Goal: Task Accomplishment & Management: Manage account settings

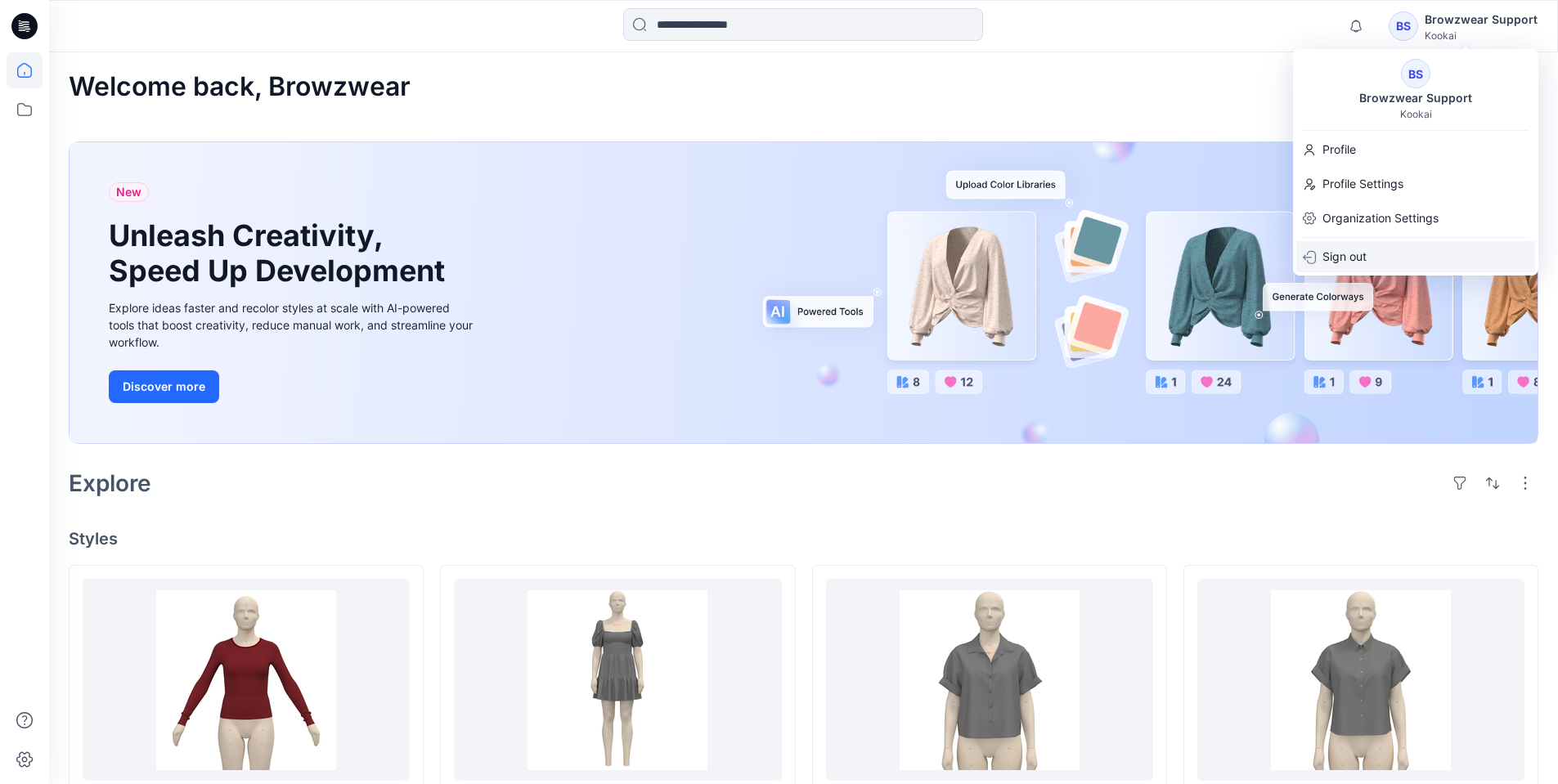
click at [1356, 252] on div "BS Browzwear Support Kookai Profile Profile Settings Organization Settings Sign…" at bounding box center [1416, 162] width 245 height 227
click at [1348, 290] on p "Sign out" at bounding box center [1344, 295] width 44 height 31
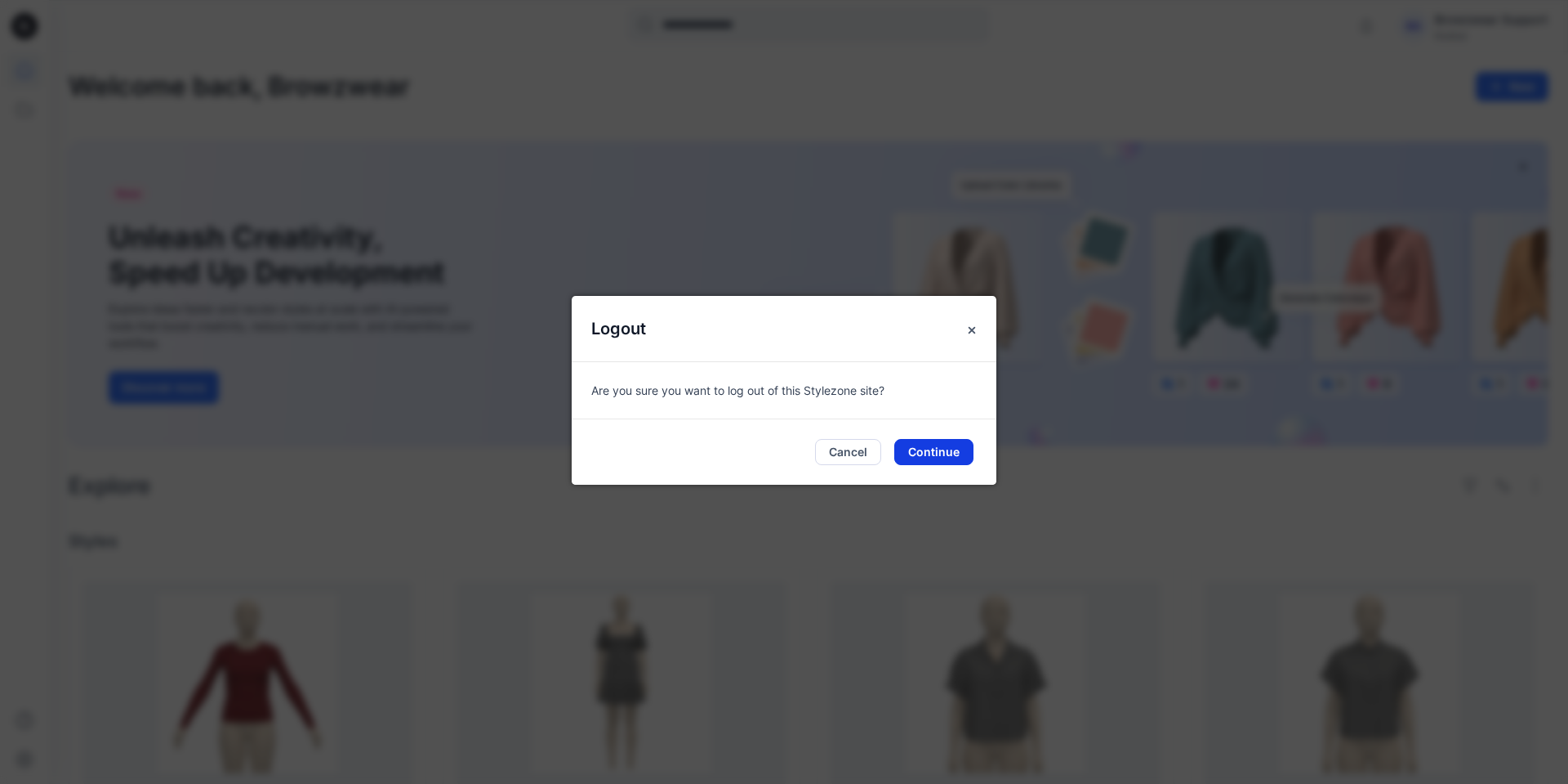
click at [965, 460] on button "Continue" at bounding box center [934, 451] width 79 height 26
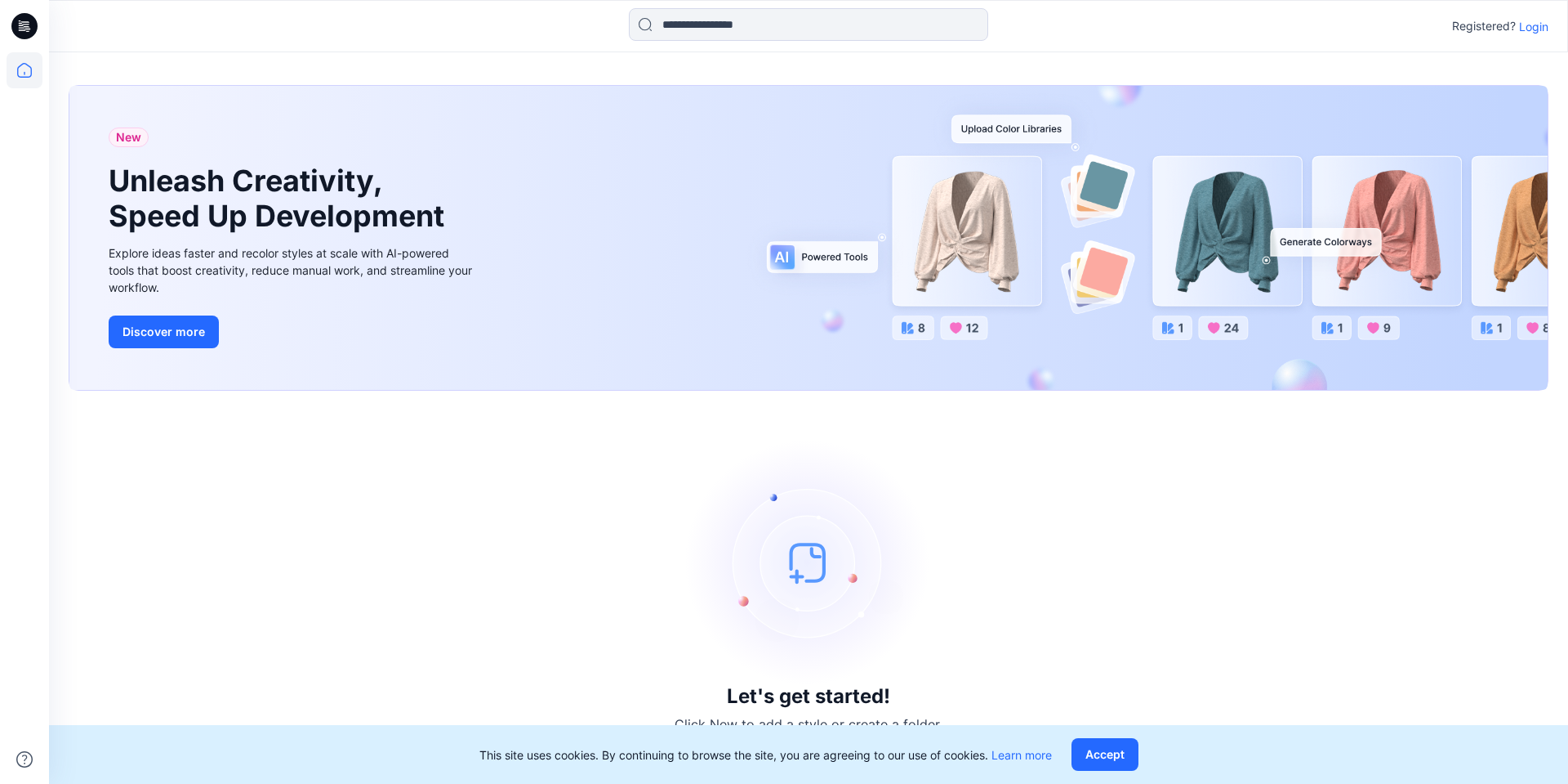
click at [1533, 31] on p "Login" at bounding box center [1534, 26] width 29 height 17
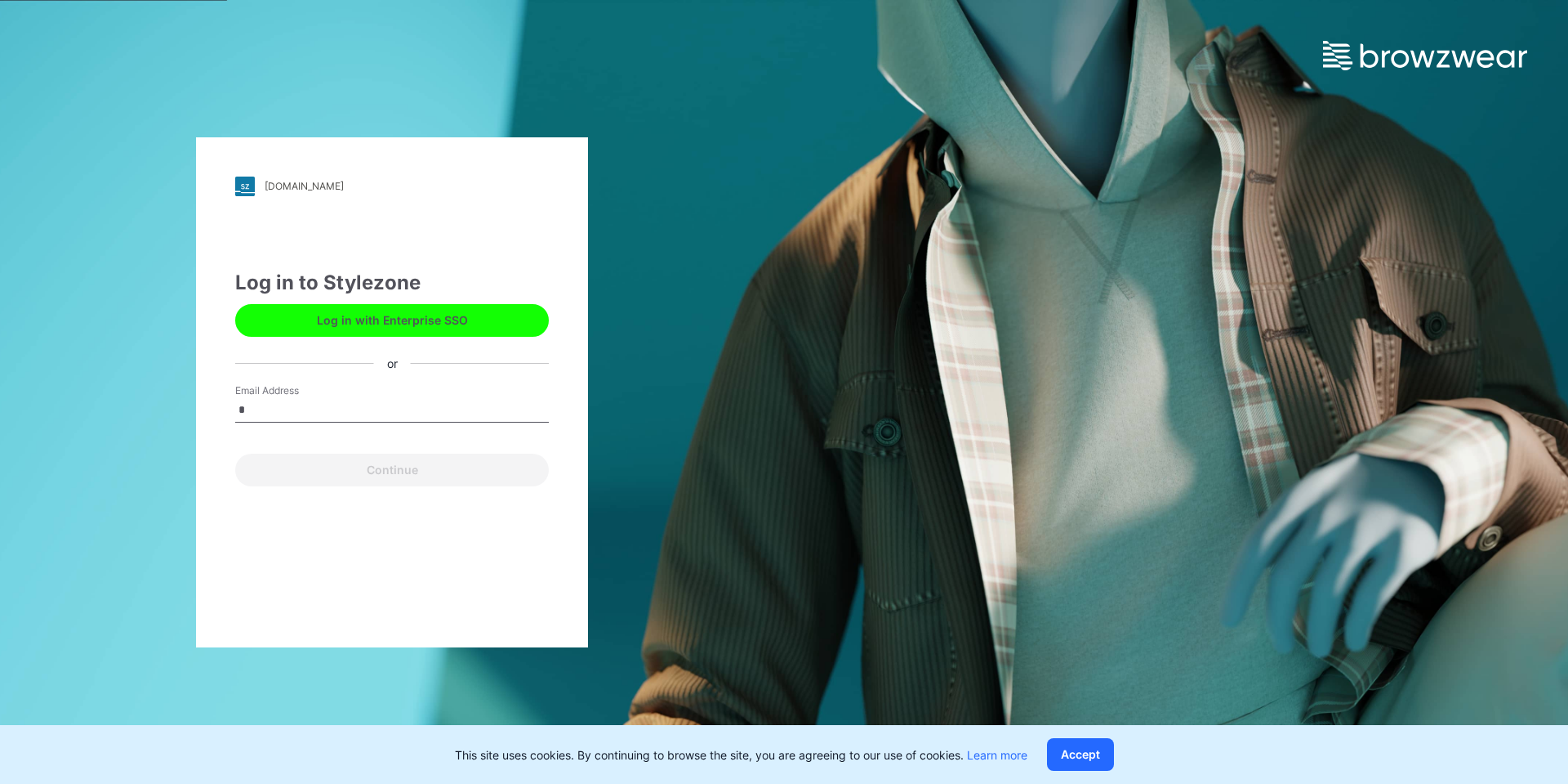
type input "**********"
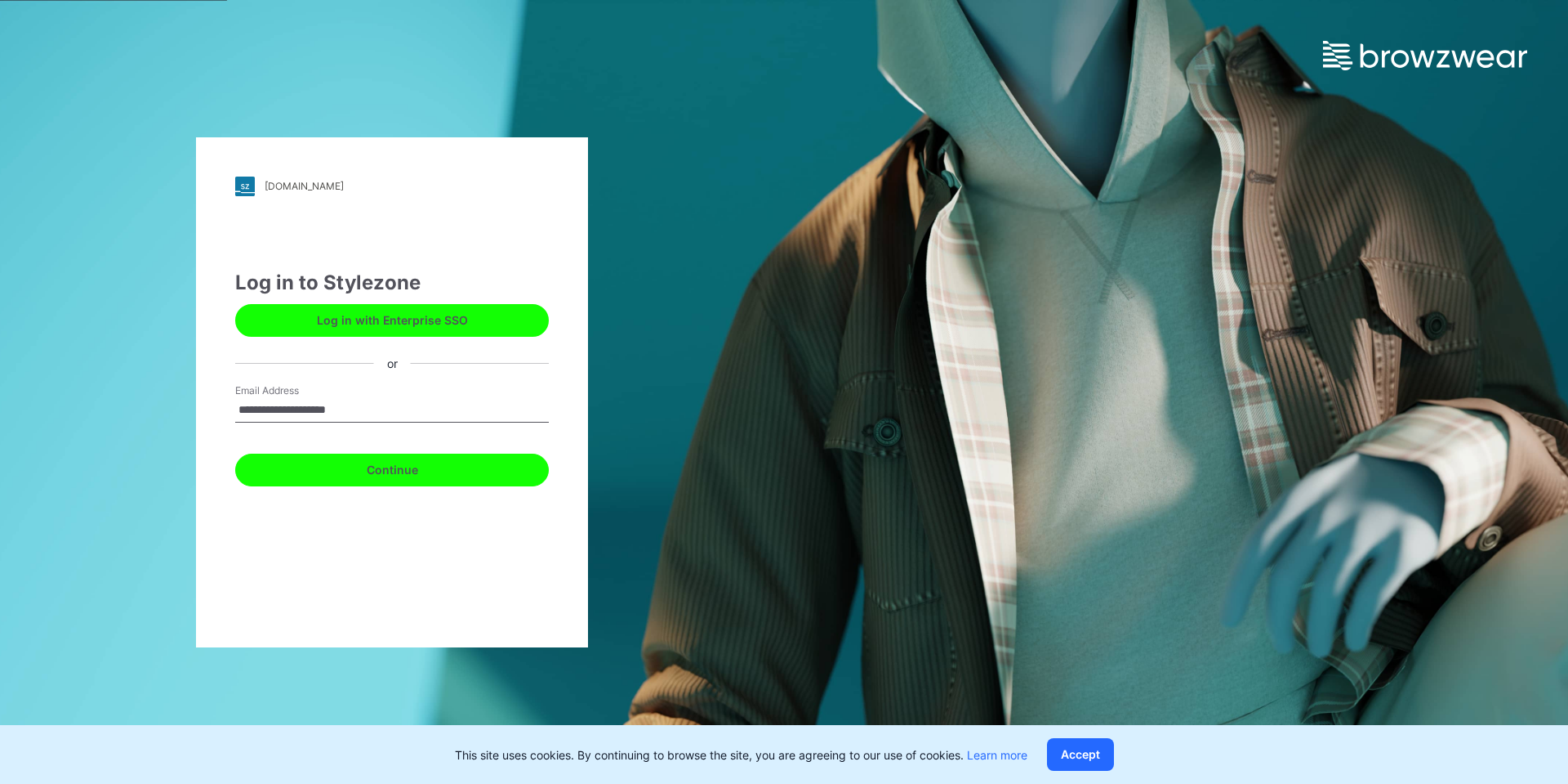
click at [350, 474] on button "Continue" at bounding box center [392, 469] width 314 height 32
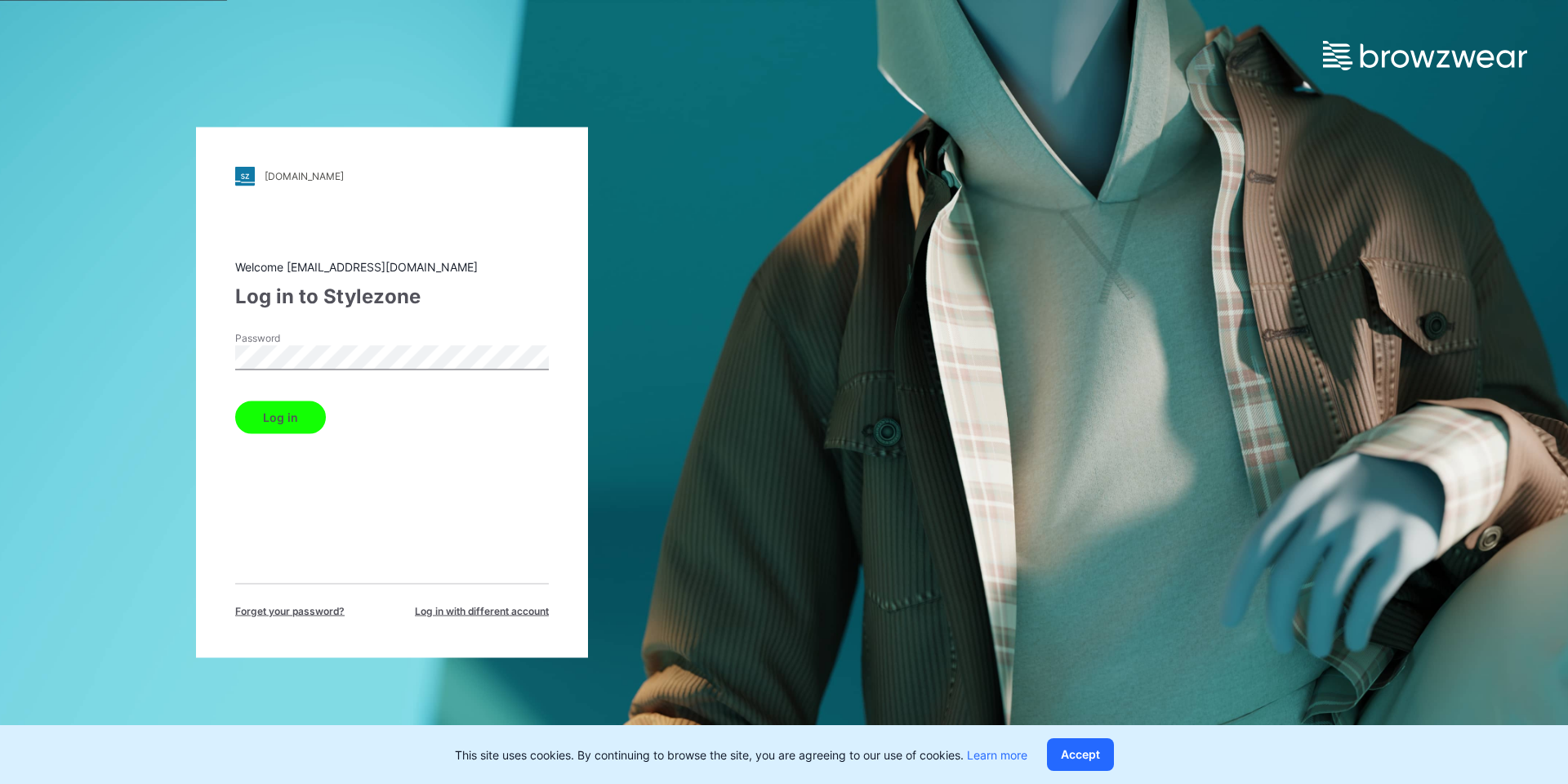
click at [235, 400] on button "Log in" at bounding box center [280, 416] width 90 height 32
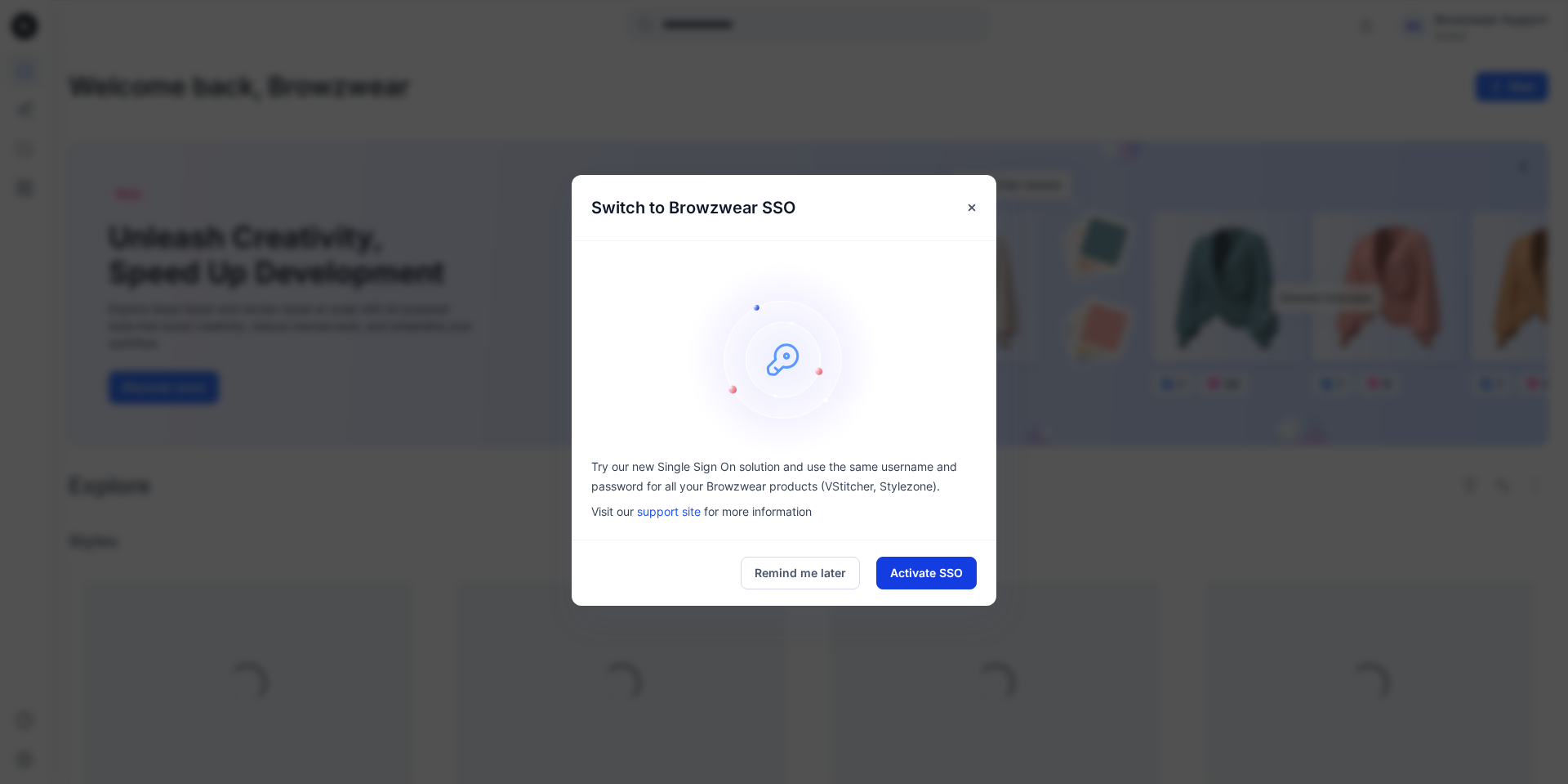
click at [940, 578] on button "Activate SSO" at bounding box center [927, 572] width 100 height 32
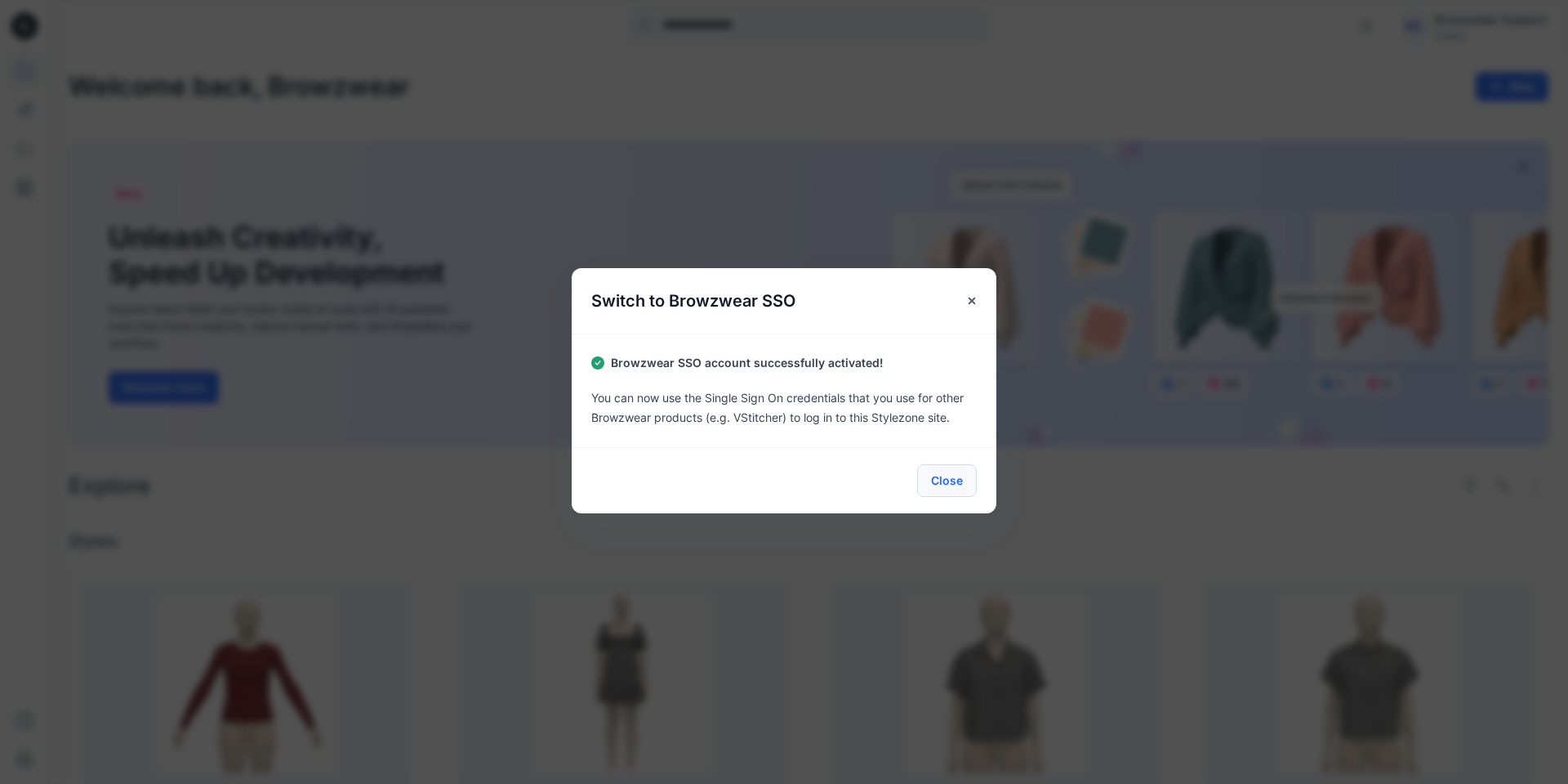
click at [948, 492] on button "Close" at bounding box center [946, 480] width 60 height 32
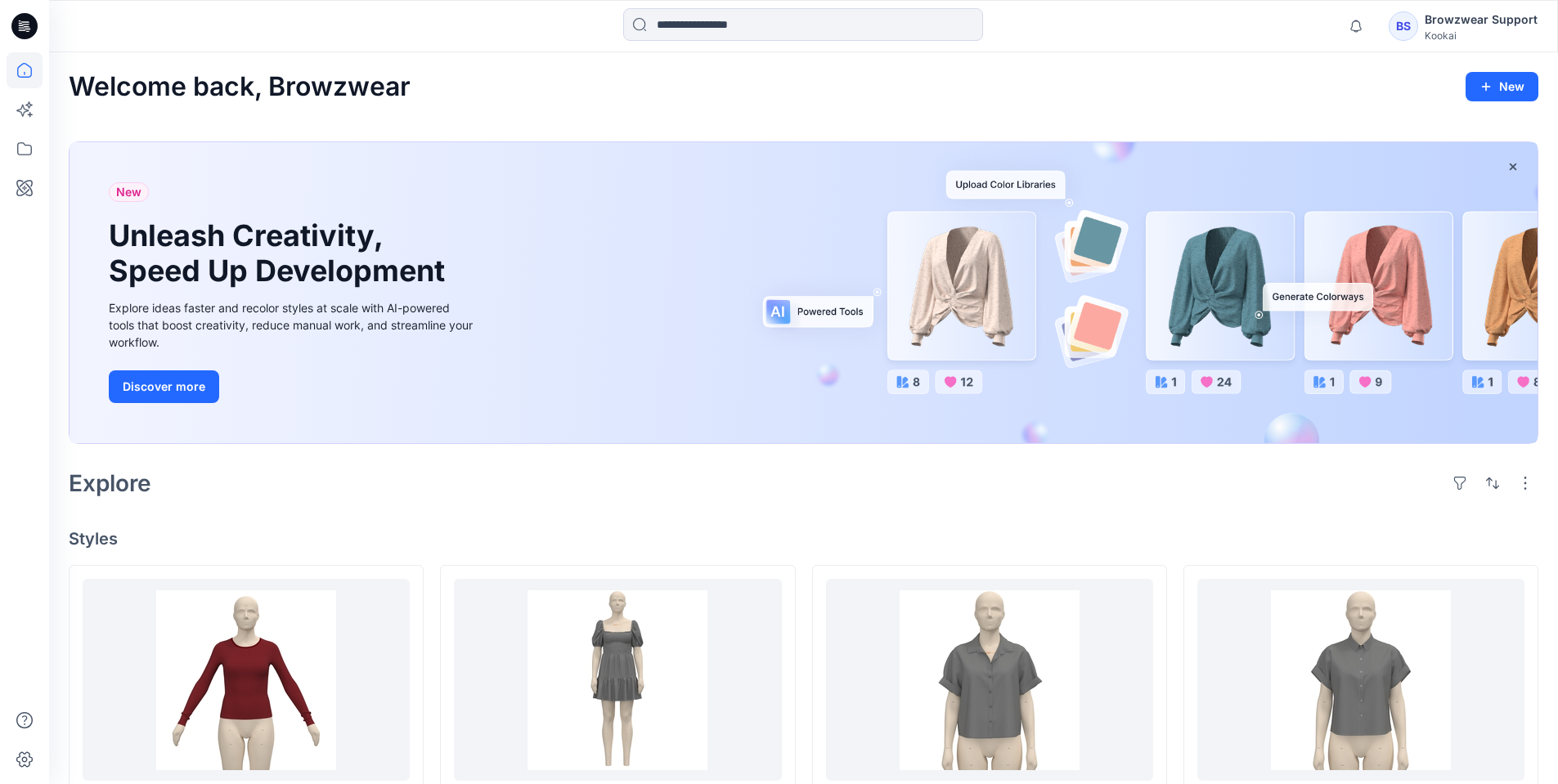
click at [1408, 34] on div "BS" at bounding box center [1403, 26] width 29 height 29
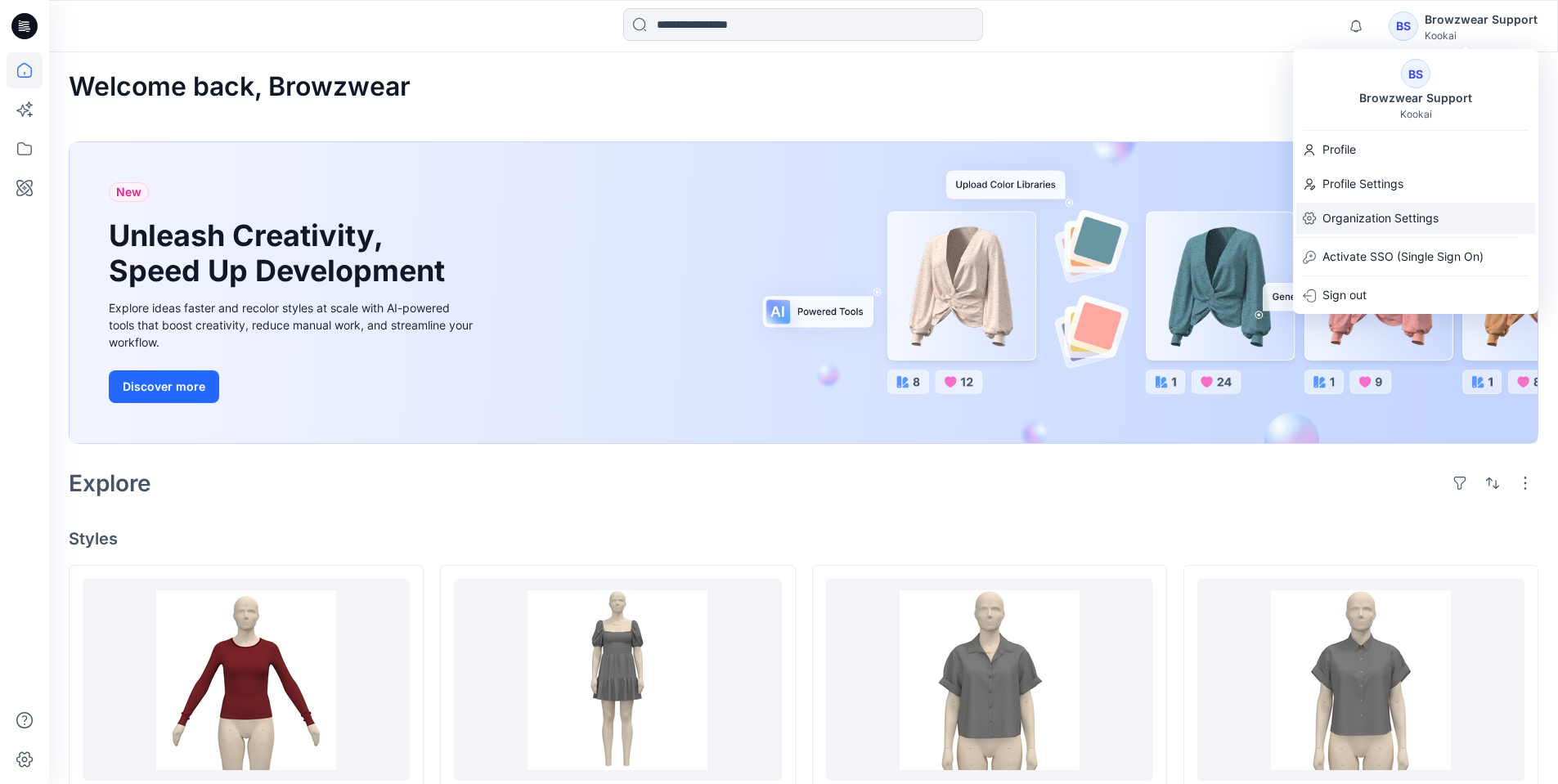
click at [1365, 224] on p "Organization Settings" at bounding box center [1380, 219] width 116 height 31
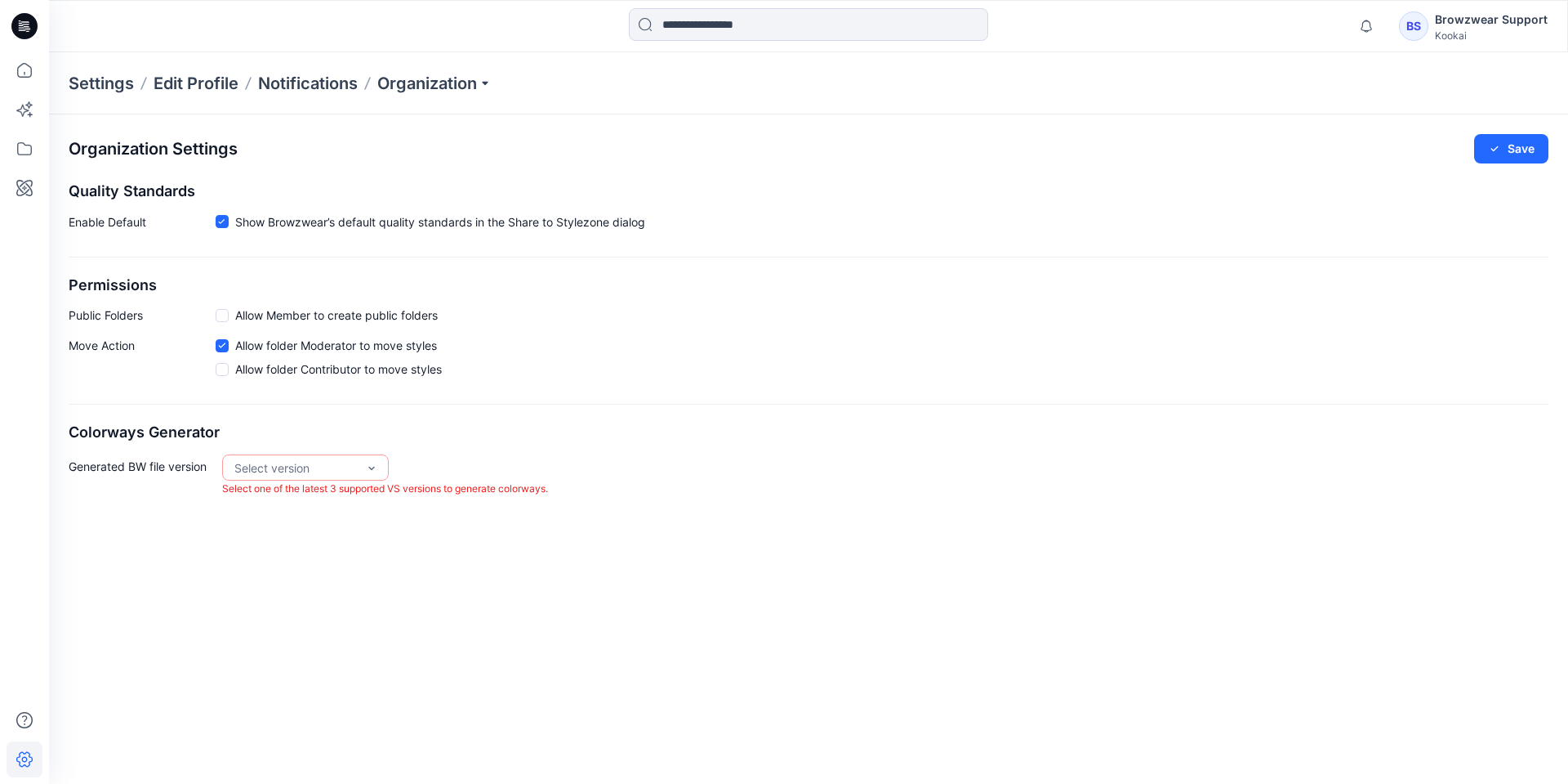
click at [17, 17] on icon at bounding box center [25, 26] width 26 height 26
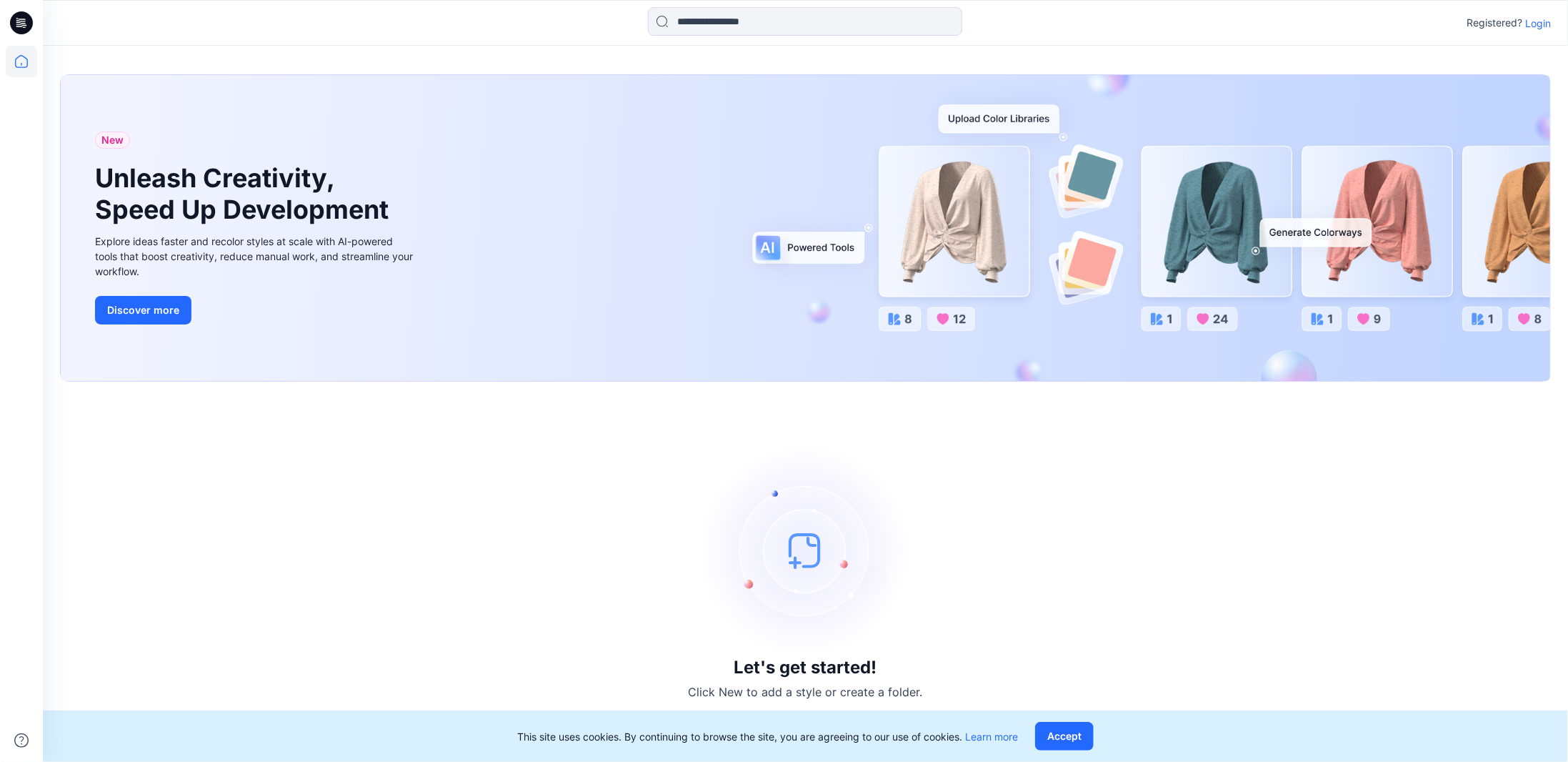
click at [1535, 25] on p "Login" at bounding box center [1538, 22] width 26 height 15
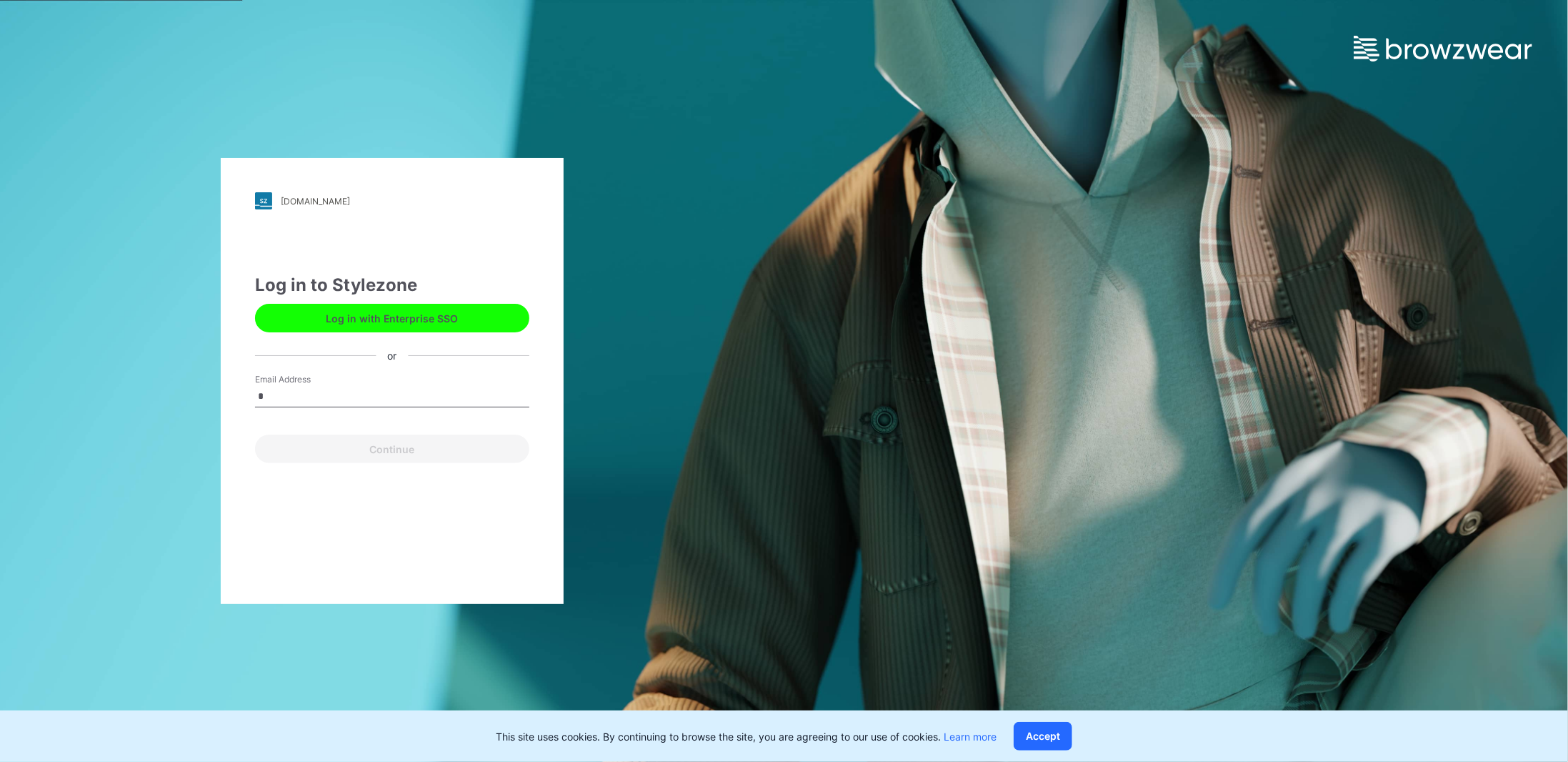
type input "**********"
click at [395, 456] on button "Continue" at bounding box center [392, 448] width 274 height 28
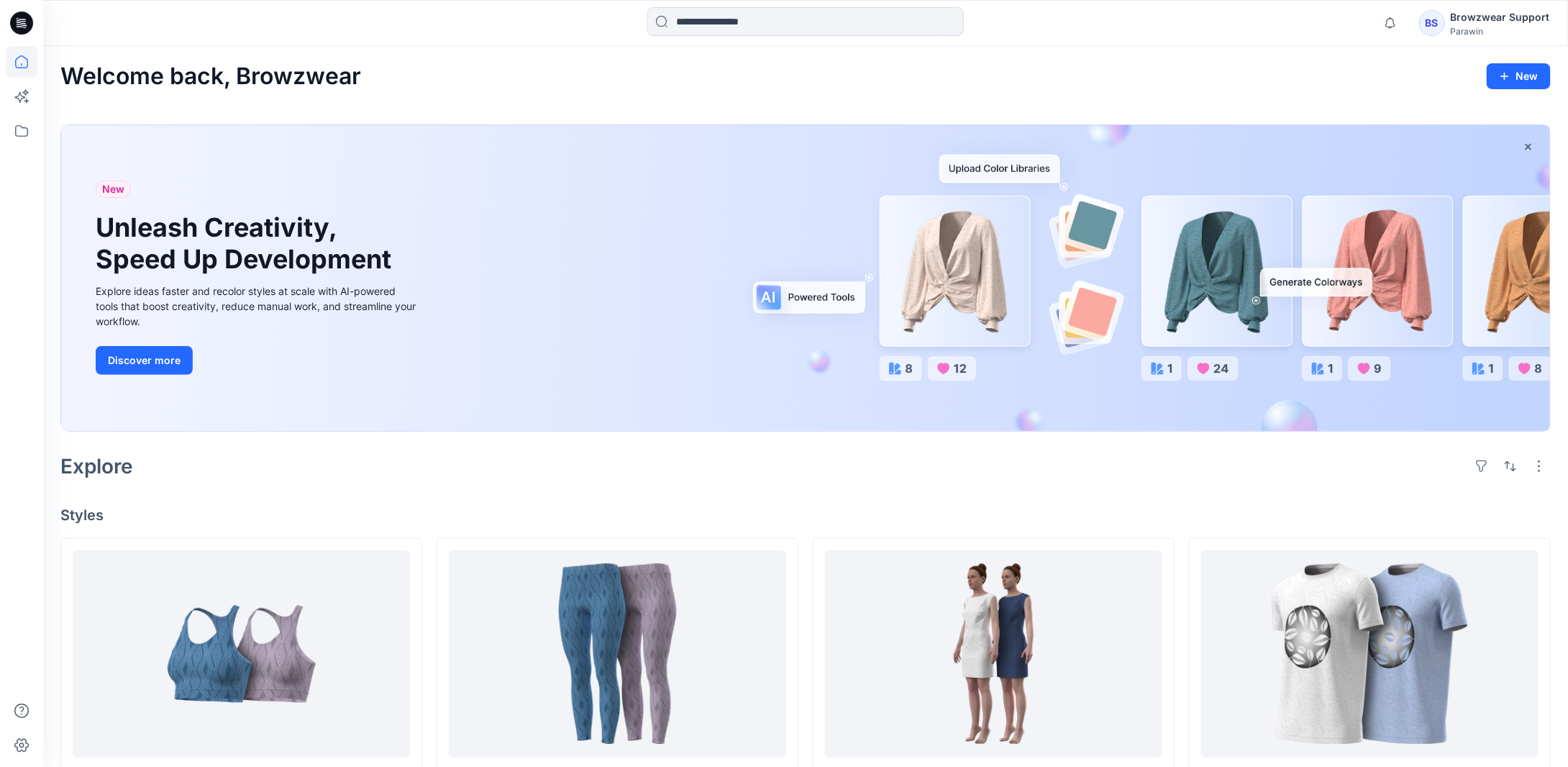
click at [1438, 20] on div "BS" at bounding box center [1432, 23] width 26 height 26
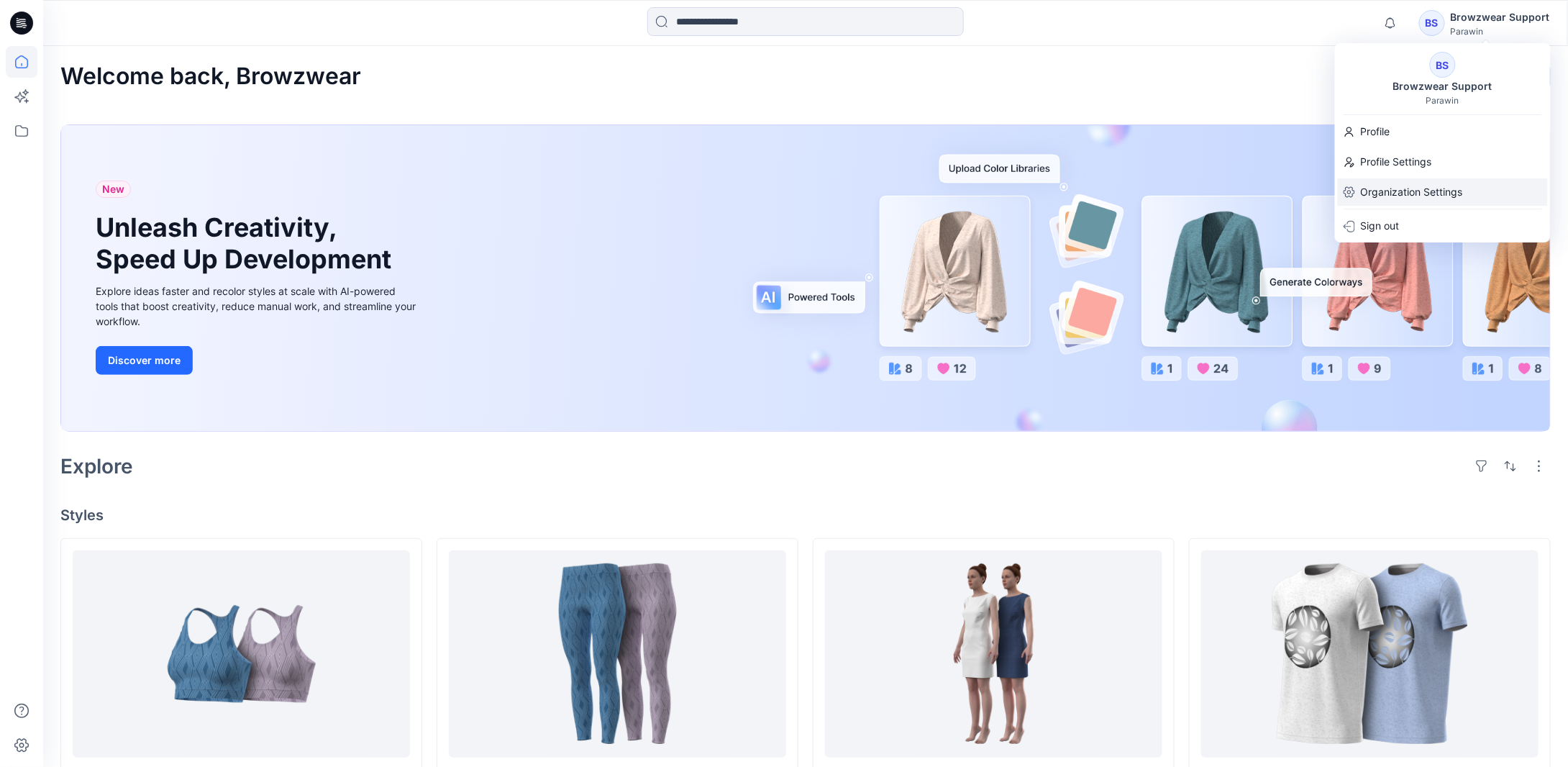
click at [1413, 187] on p "Organization Settings" at bounding box center [1412, 193] width 102 height 28
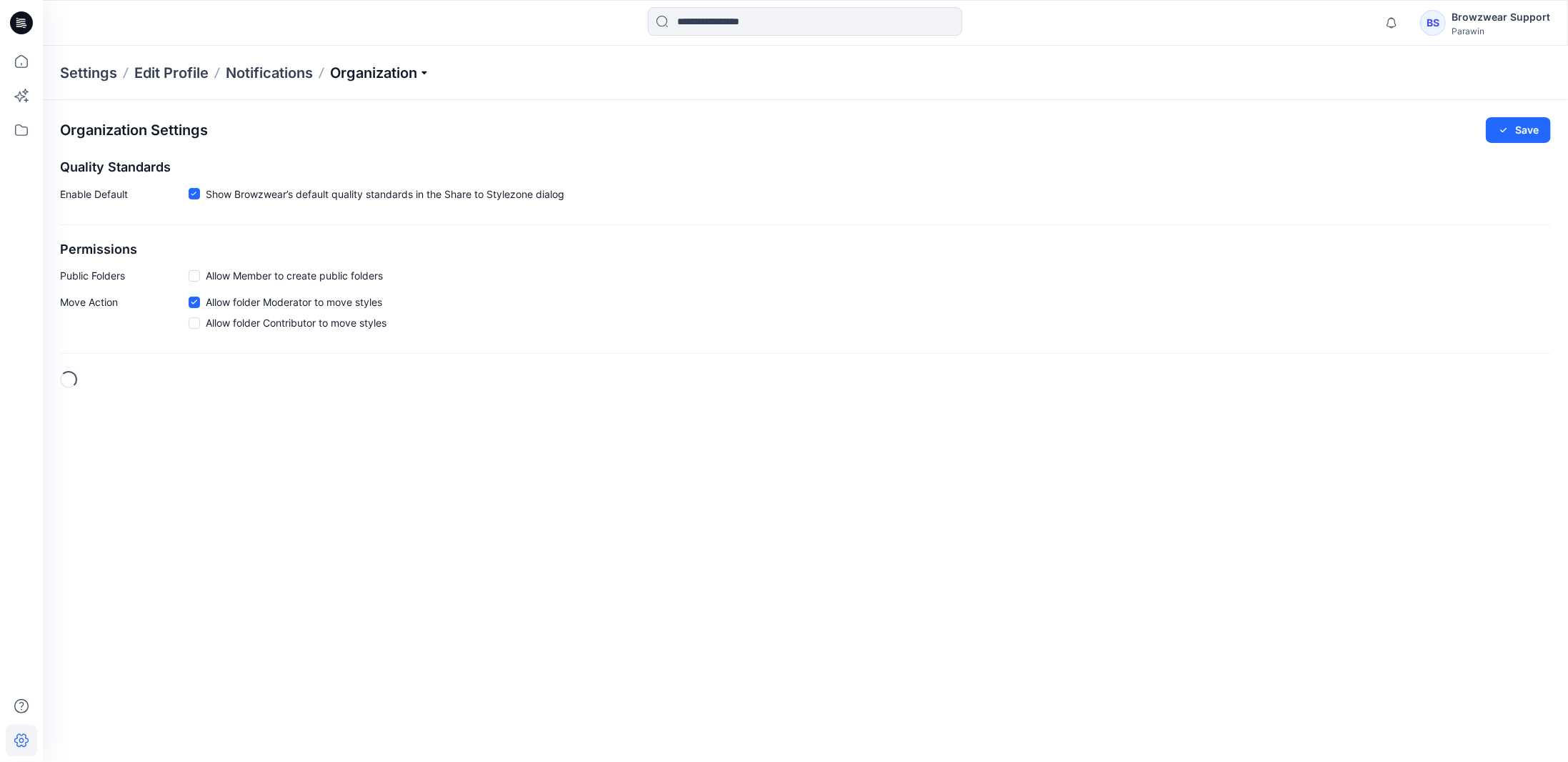
click at [365, 82] on p "Organization" at bounding box center [380, 72] width 100 height 20
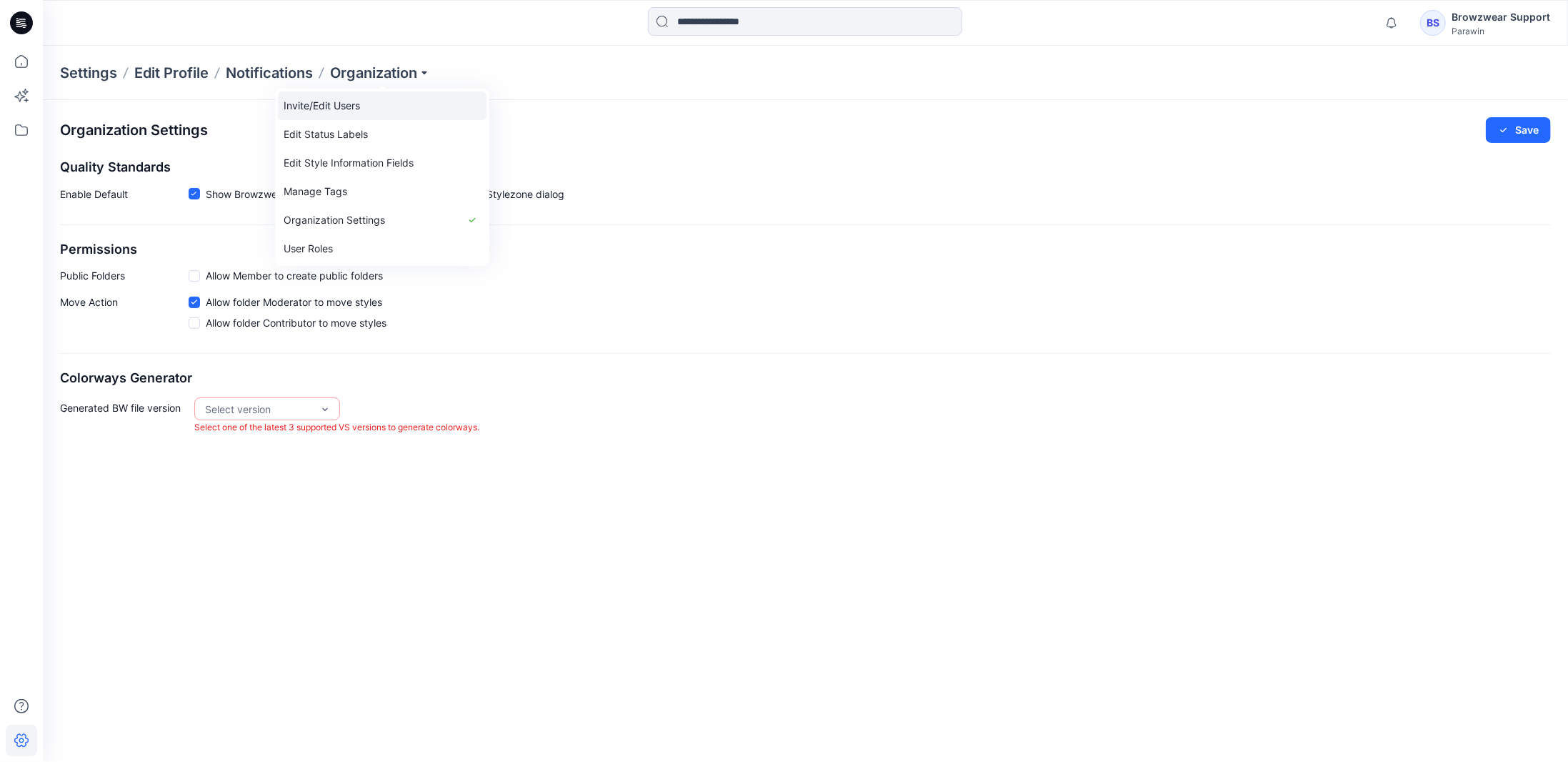
click at [363, 114] on link "Invite/Edit Users" at bounding box center [382, 106] width 208 height 28
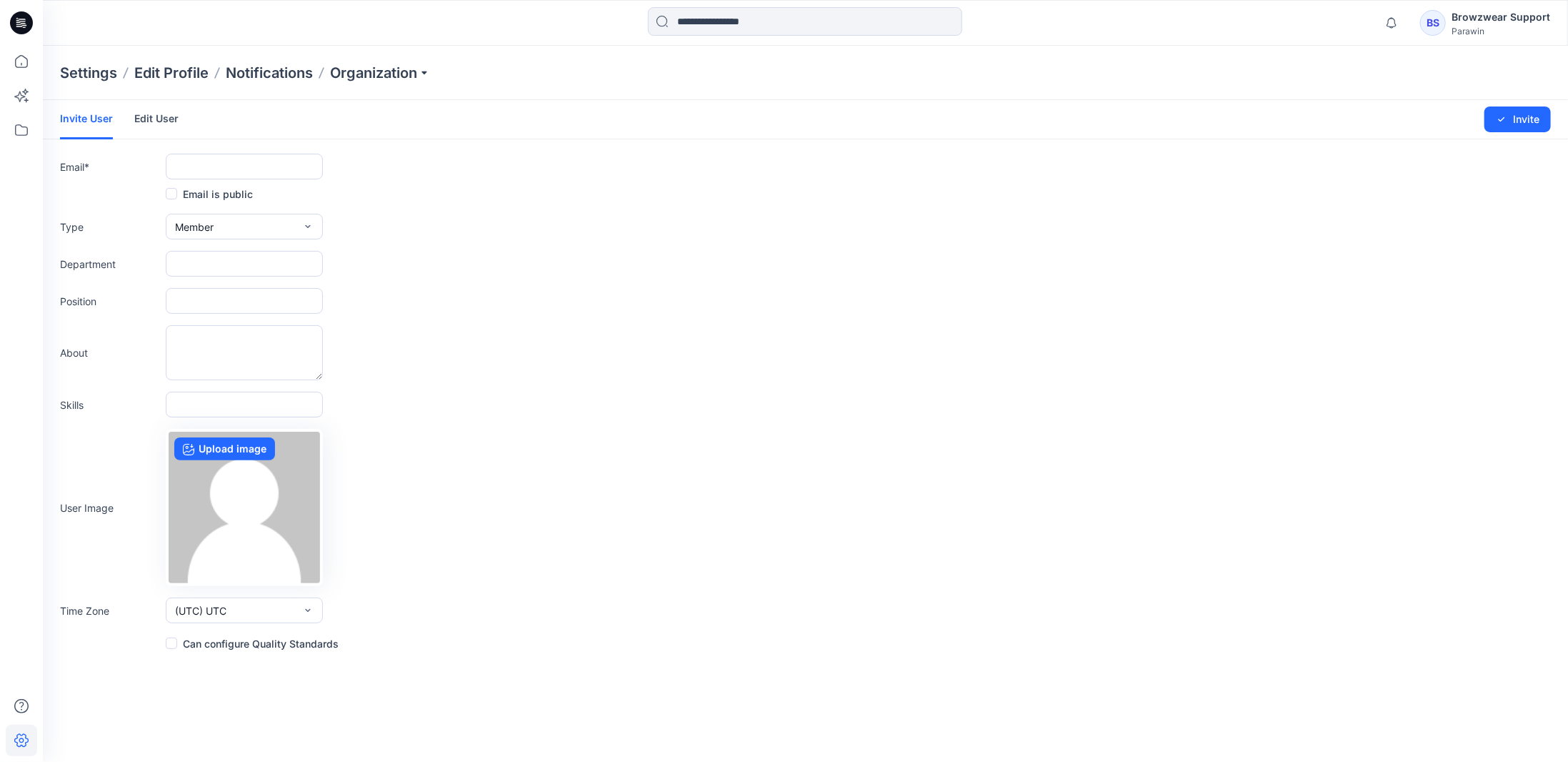
click at [164, 118] on link "Edit User" at bounding box center [157, 118] width 45 height 37
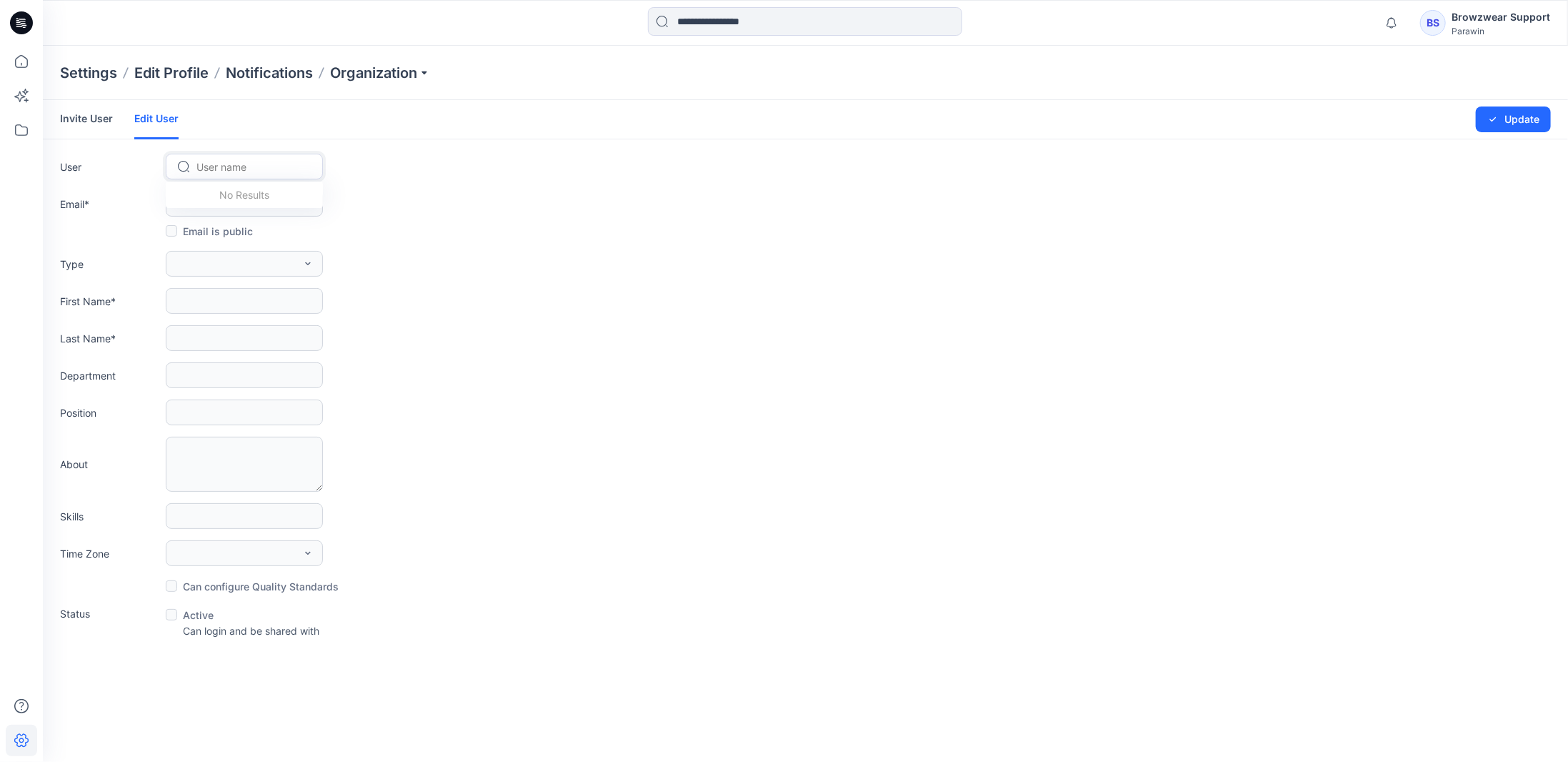
click at [220, 165] on div at bounding box center [253, 166] width 113 height 18
type input "*"
